Goal: Task Accomplishment & Management: Complete application form

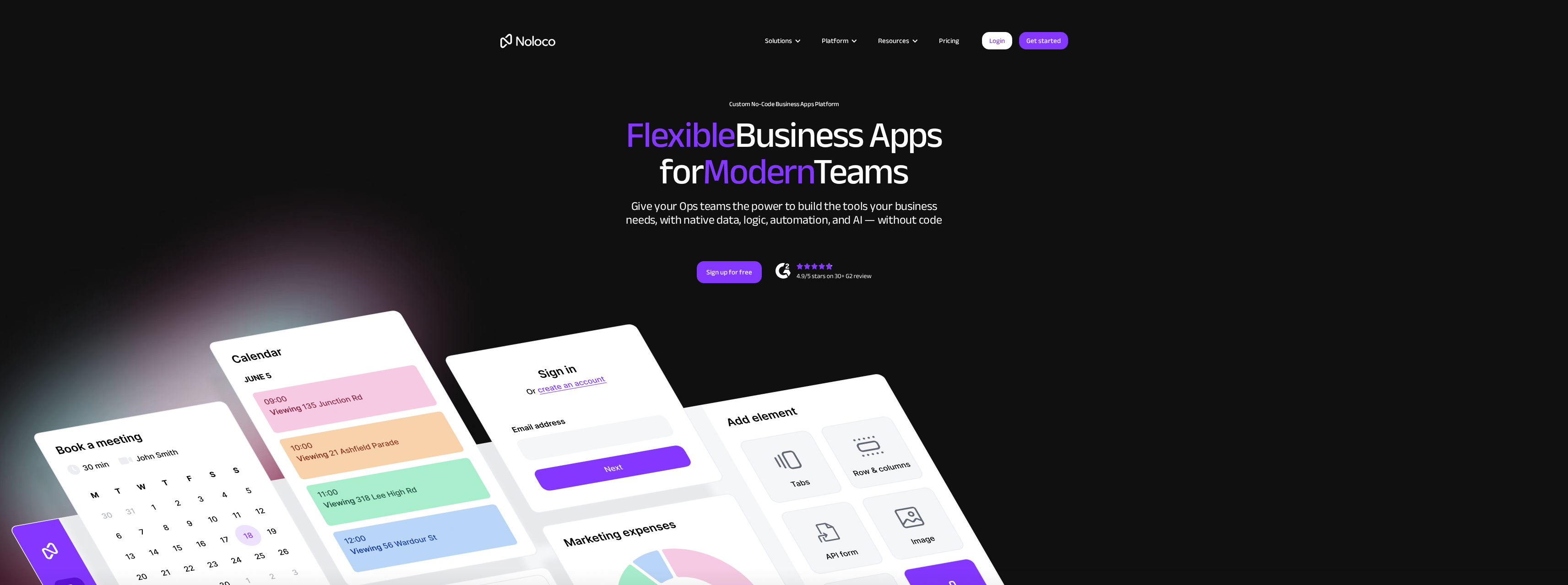
click at [944, 42] on link "Pricing" at bounding box center [949, 40] width 43 height 12
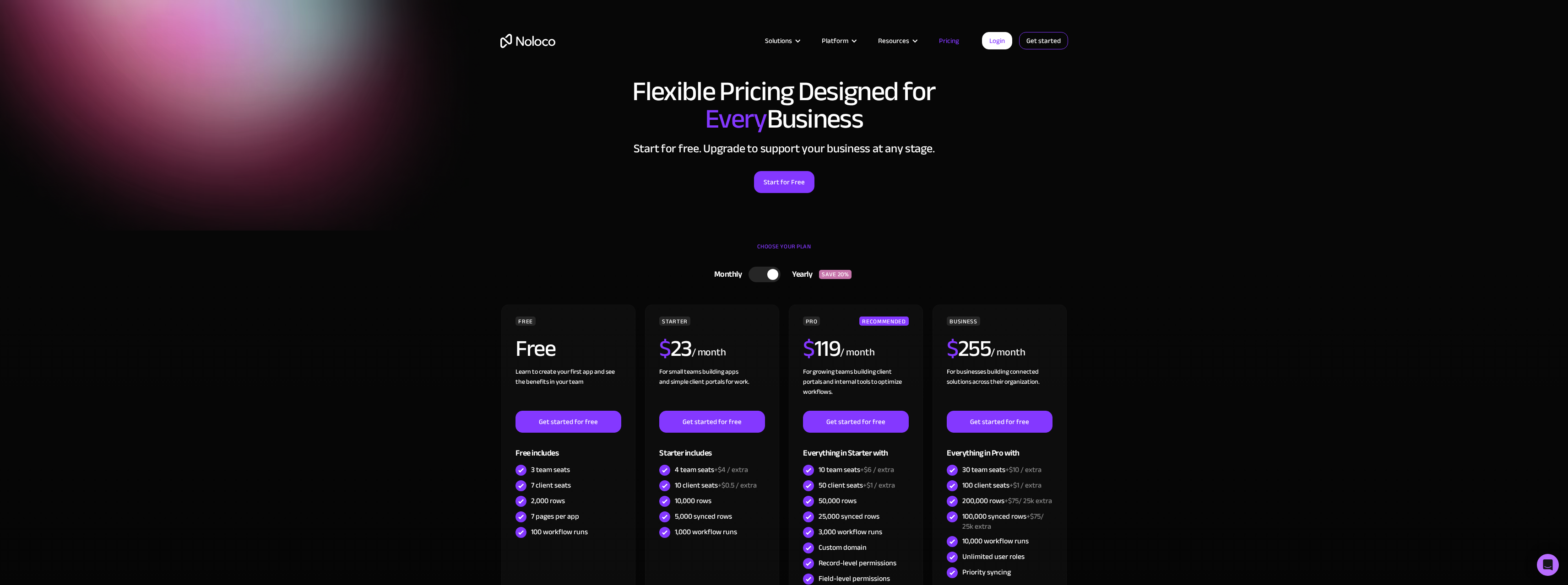
click at [1039, 37] on link "Get started" at bounding box center [1044, 40] width 49 height 17
